Goal: Check status: Check status

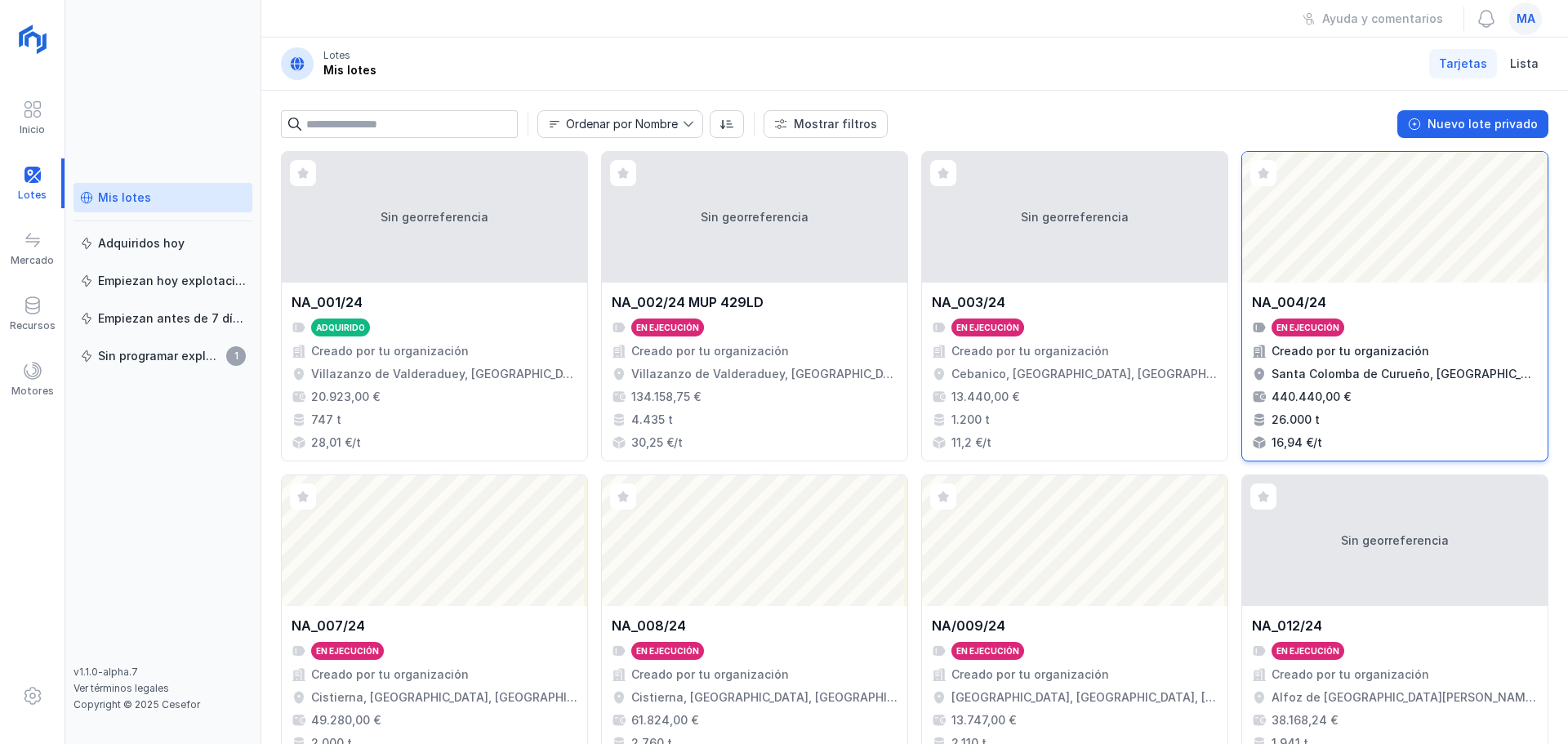
click at [1350, 307] on div "NA_004/24" at bounding box center [1395, 302] width 286 height 20
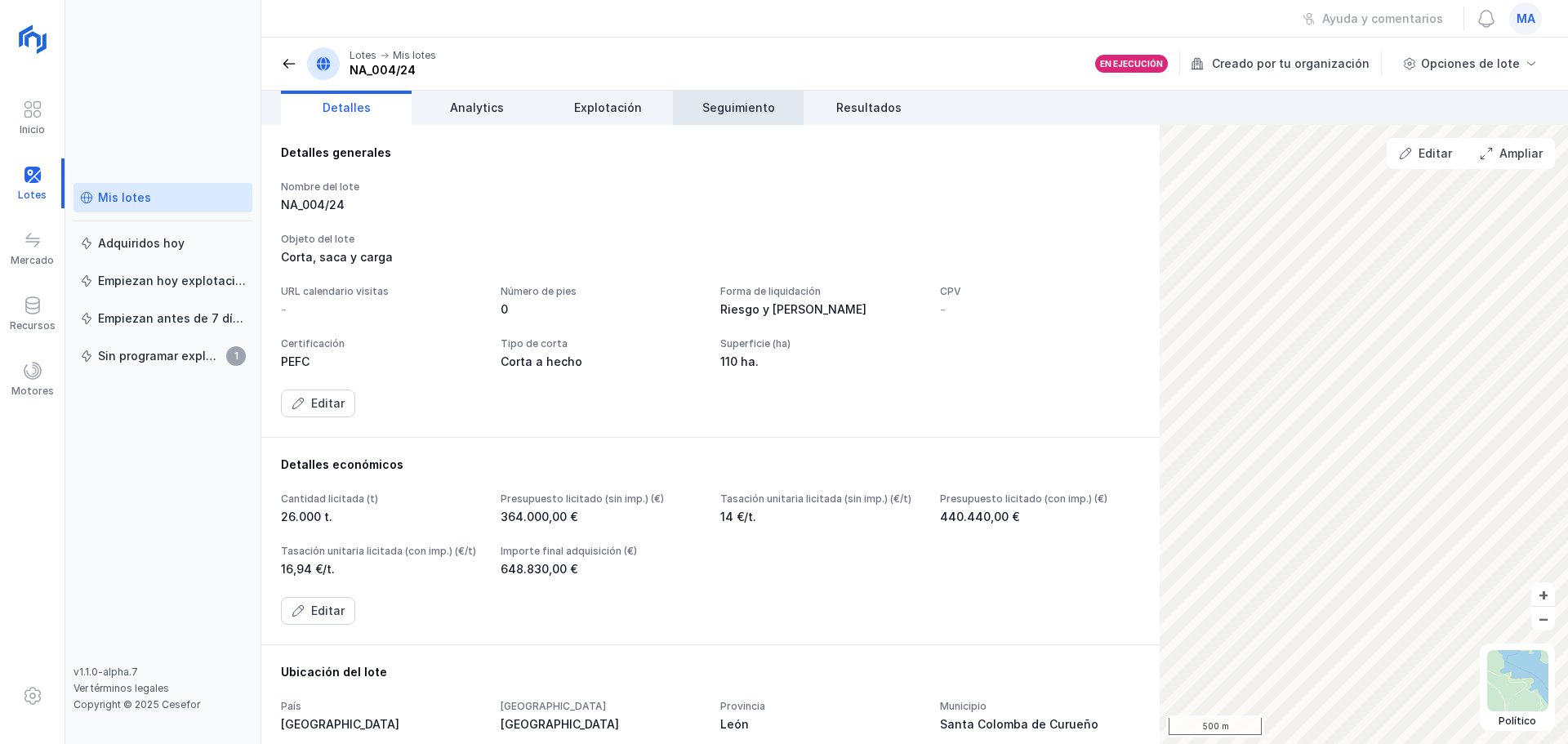
click at [750, 112] on span "Seguimiento" at bounding box center [738, 107] width 72 height 16
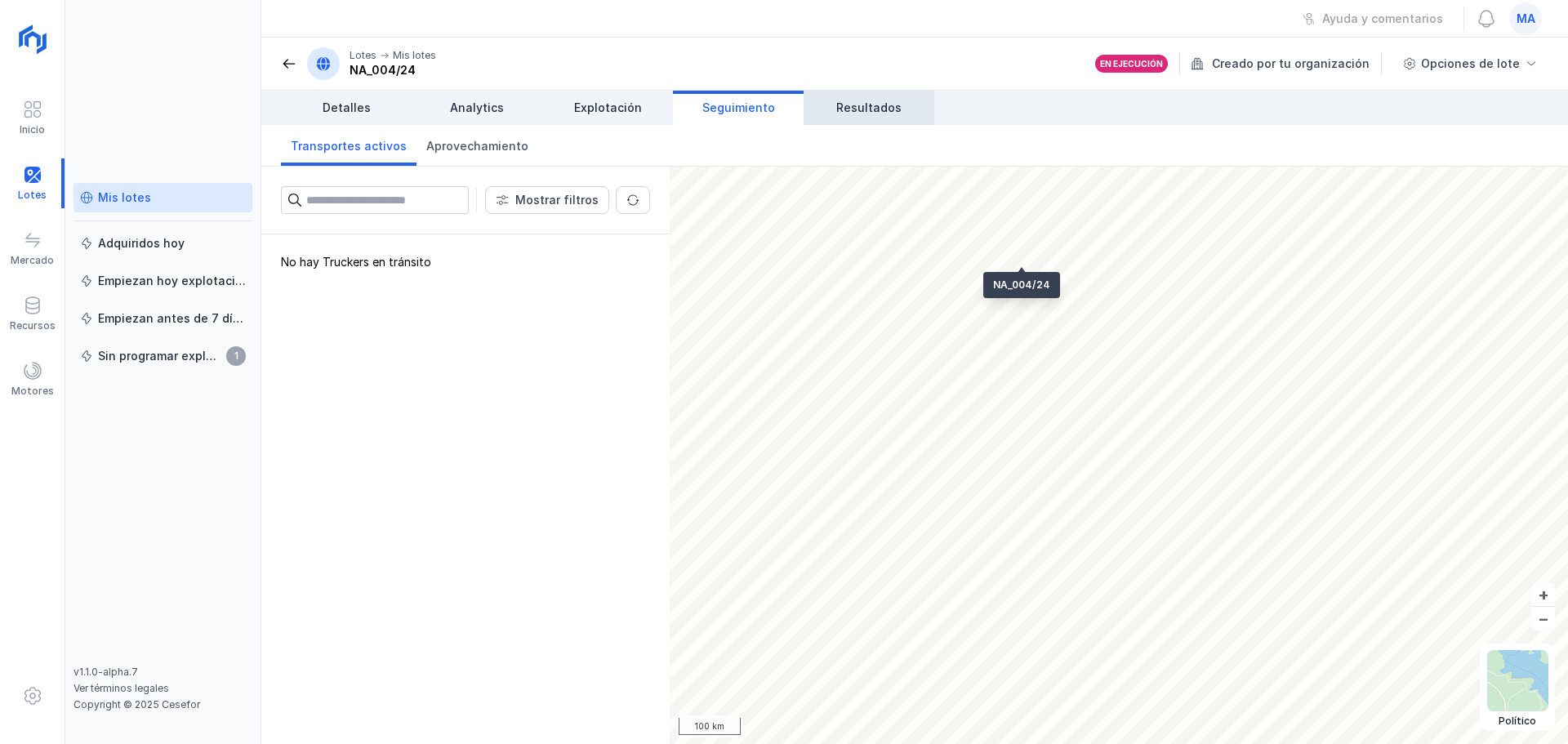
click at [839, 106] on span "Resultados" at bounding box center [869, 107] width 65 height 16
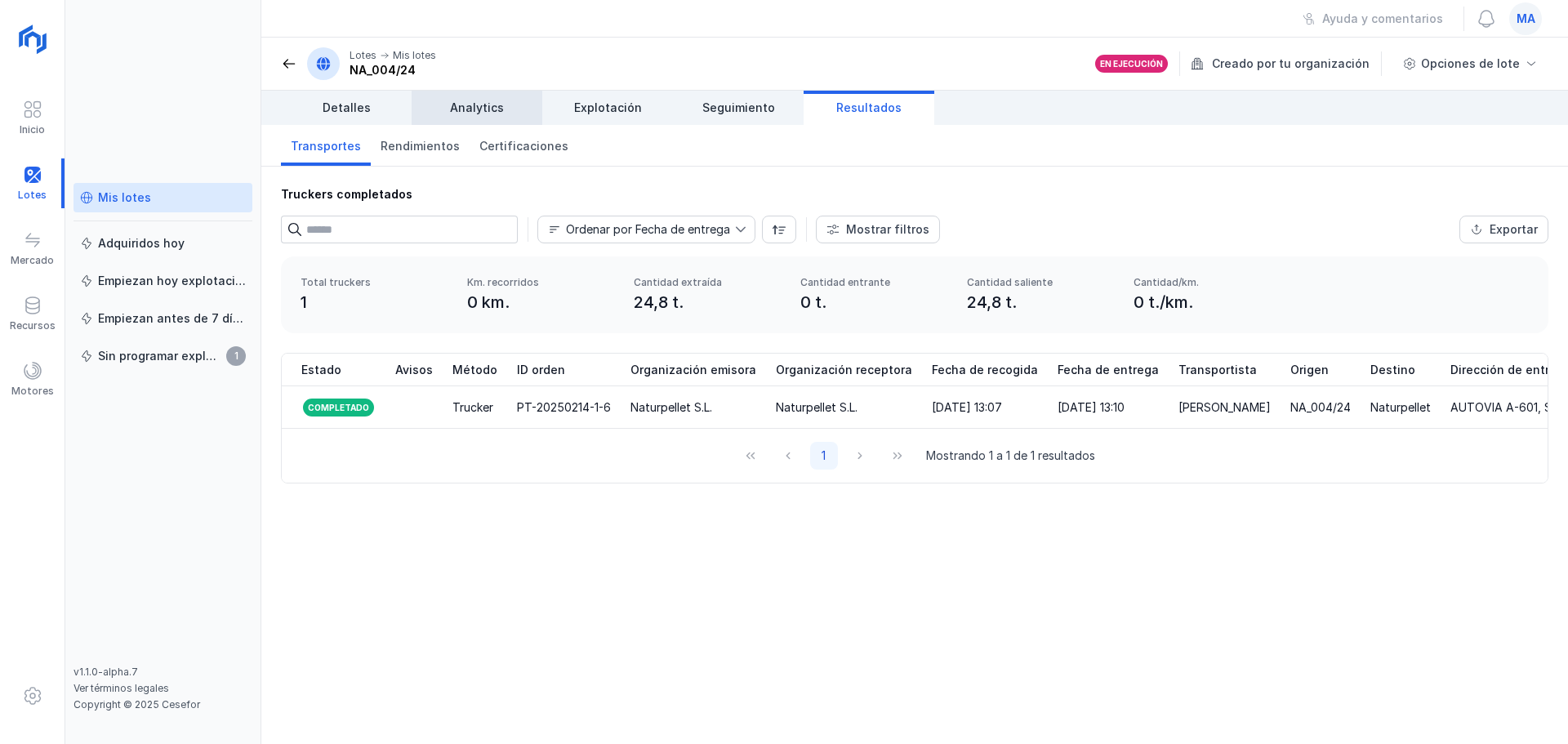
click at [478, 114] on span "Analytics" at bounding box center [476, 107] width 54 height 16
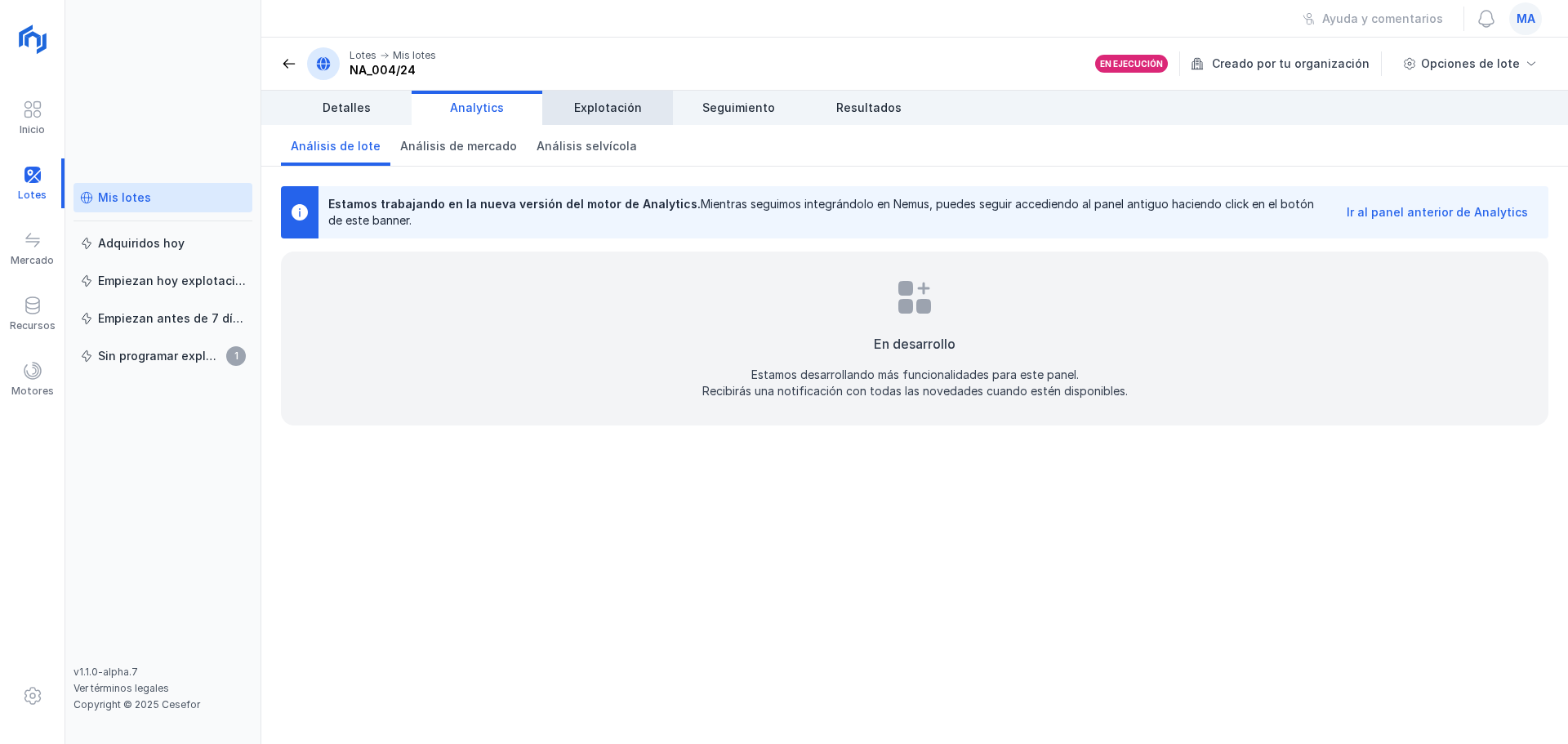
click at [611, 106] on span "Explotación" at bounding box center [608, 107] width 68 height 16
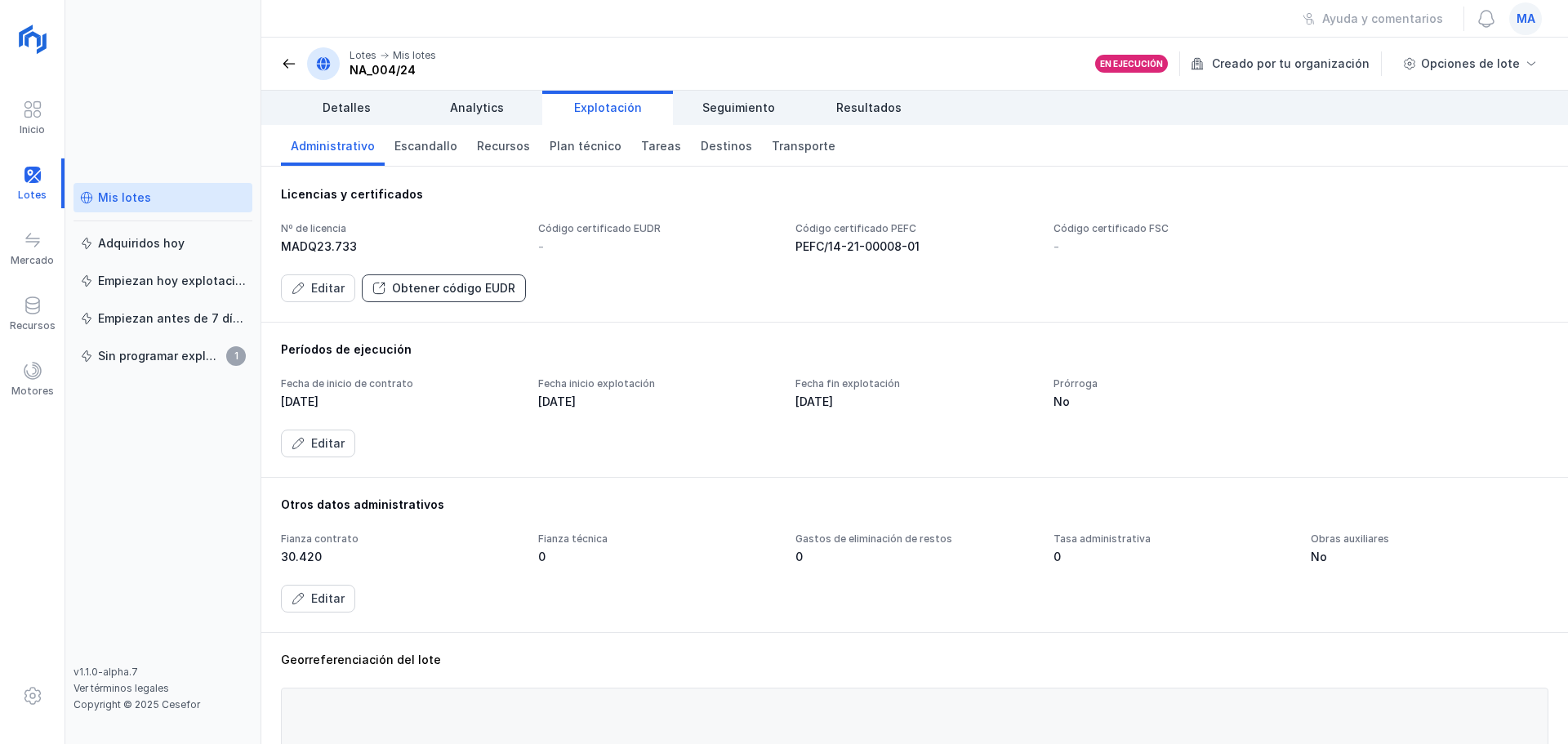
click at [464, 286] on div "Obtener código EUDR" at bounding box center [454, 288] width 123 height 16
